Goal: Check status: Check status

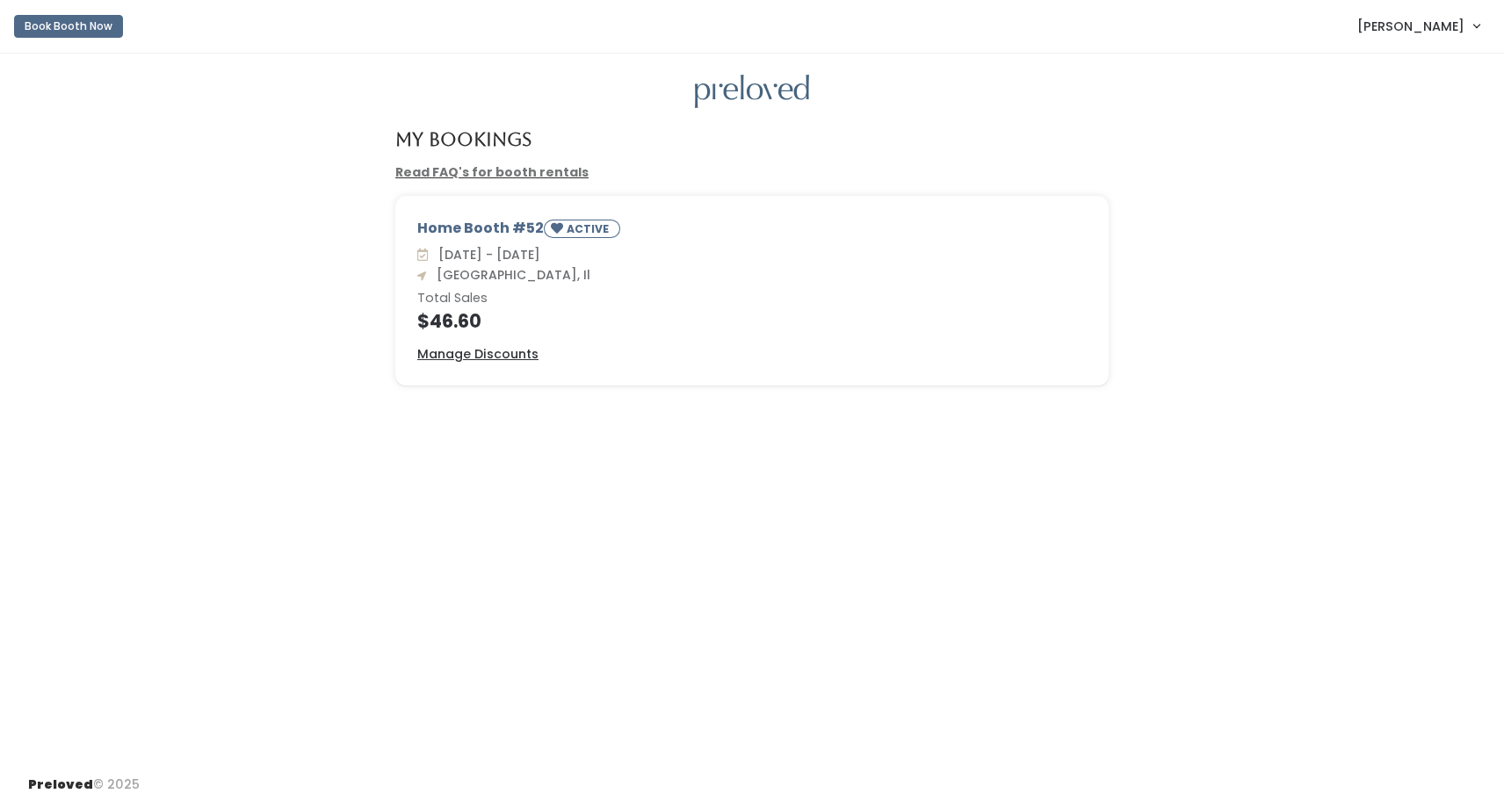
click at [240, 231] on div "Home Booth #52 ACTIVE Sat. Sep 20 - Fri. Sep 26 Edwardsville, Il Total Sales $4…" at bounding box center [752, 301] width 1469 height 211
click at [236, 250] on div "Home Booth #52 ACTIVE Sat. Sep 20 - Fri. Sep 26 Edwardsville, Il Total Sales $4…" at bounding box center [752, 301] width 1469 height 211
